Goal: Information Seeking & Learning: Check status

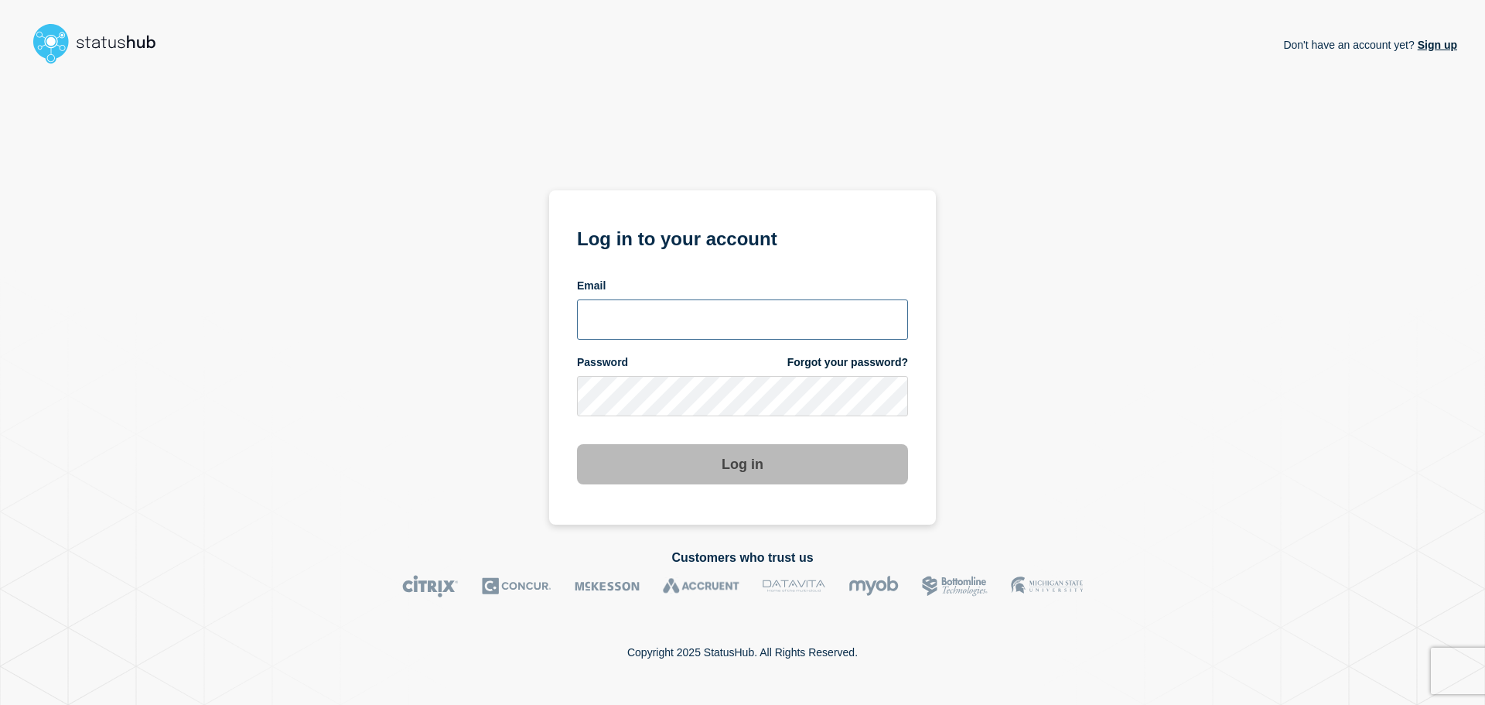
click at [651, 310] on input "email input" at bounding box center [742, 319] width 331 height 40
click at [669, 319] on input "r.shumaker@gwu.edu" at bounding box center [742, 319] width 331 height 40
type input "r.shumaker@email.gwu.edu"
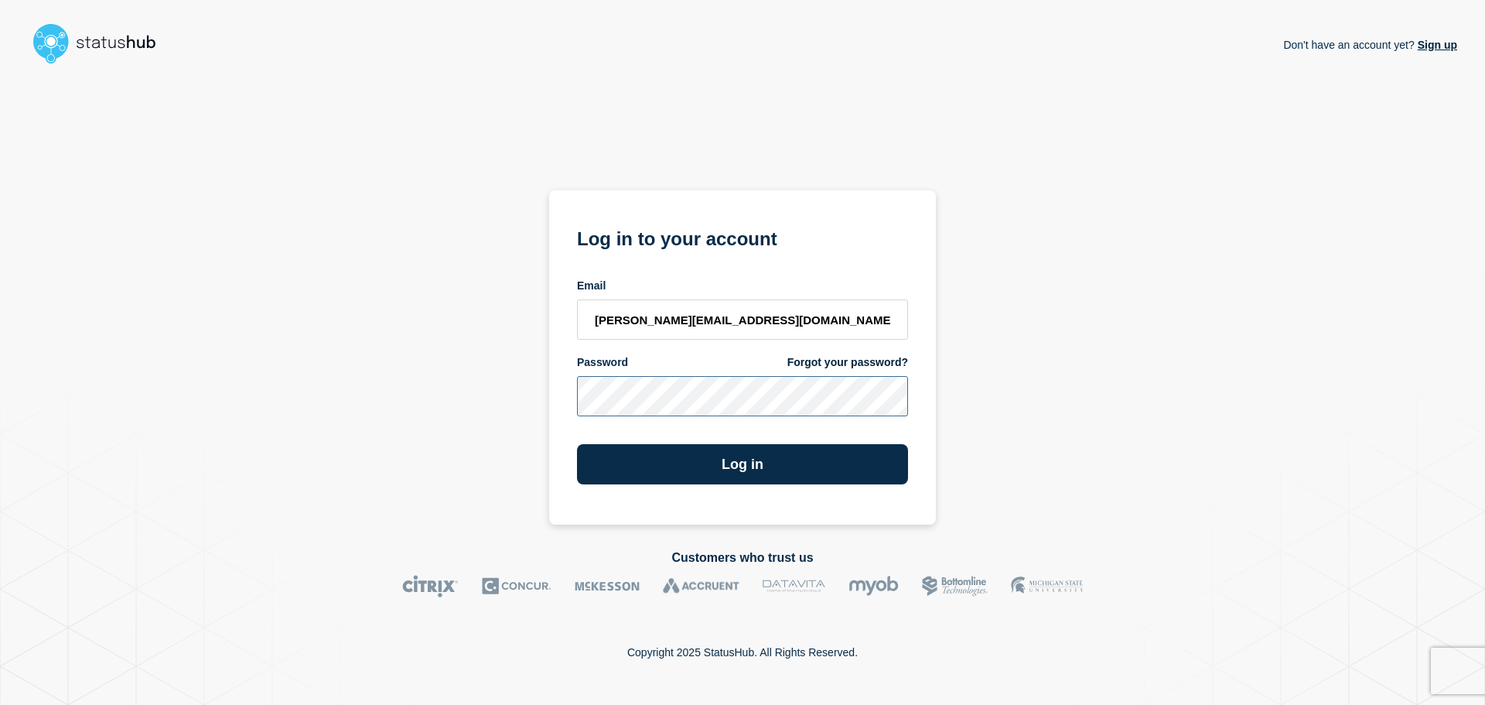
click at [577, 444] on button "Log in" at bounding box center [742, 464] width 331 height 40
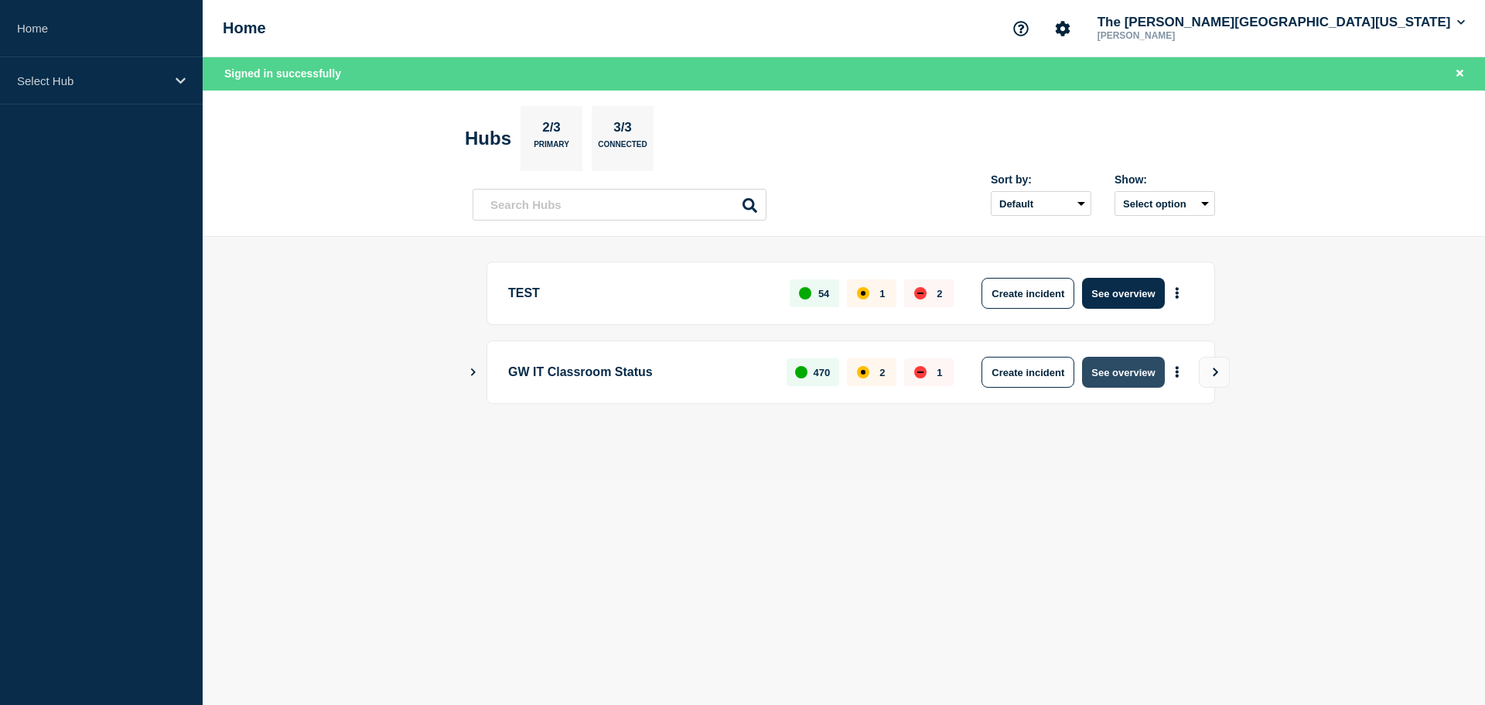
click at [1118, 364] on button "See overview" at bounding box center [1123, 372] width 82 height 31
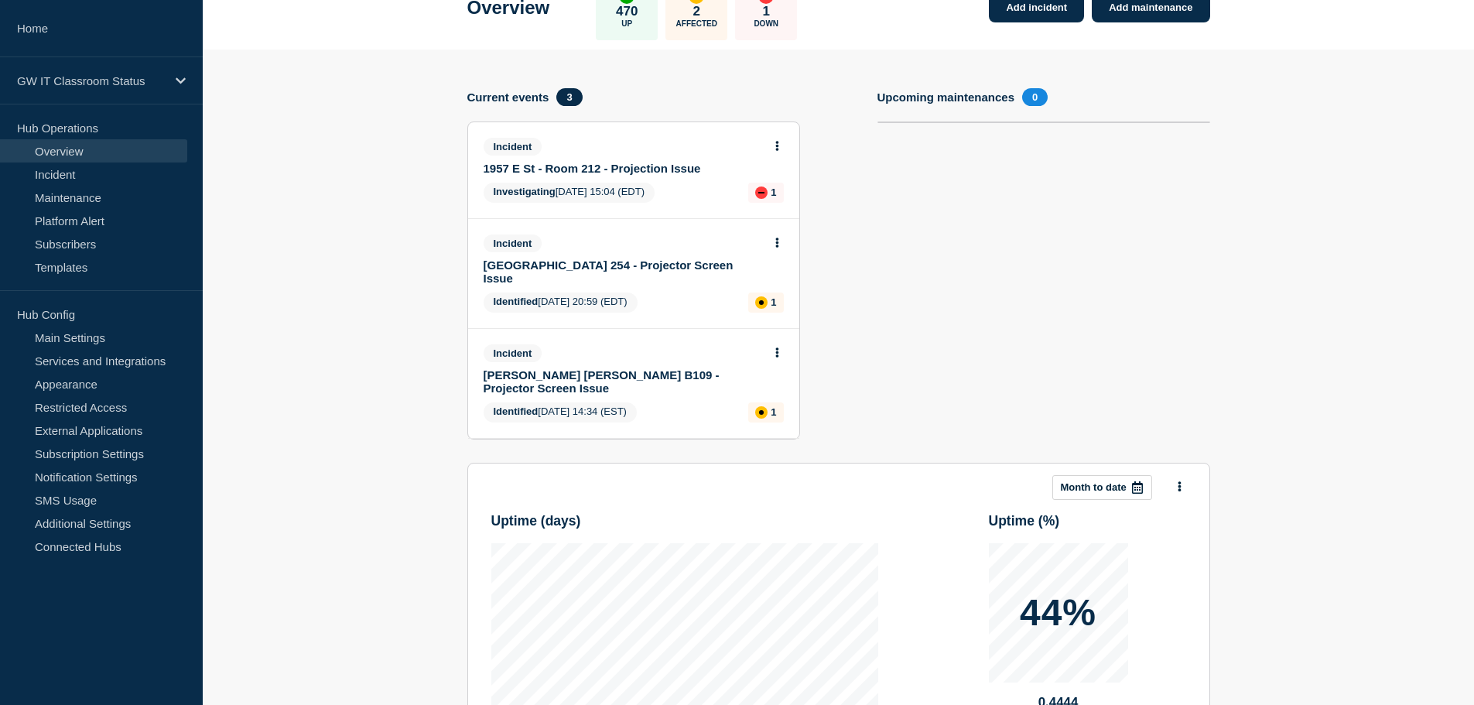
scroll to position [103, 0]
click at [397, 244] on section "Add incident Add maintenance Current events 3 Incident 1957 E St - Room 212 - P…" at bounding box center [838, 492] width 1271 height 886
